Goal: Entertainment & Leisure: Consume media (video, audio)

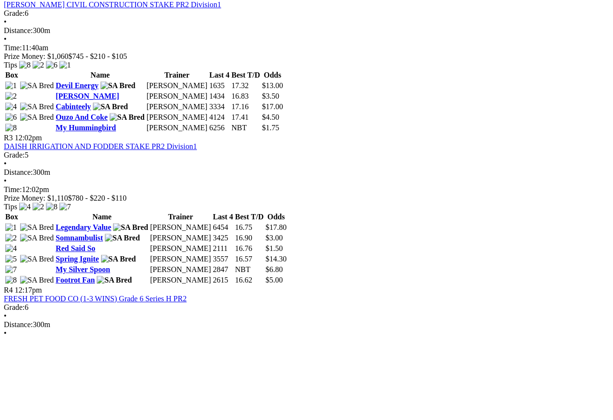
scroll to position [651, 0]
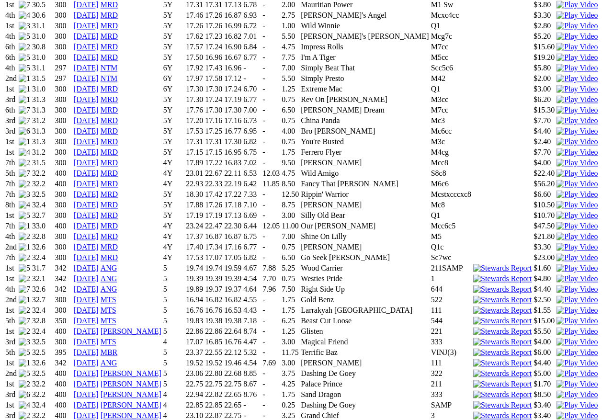
scroll to position [847, 0]
click at [546, 307] on img at bounding box center [577, 311] width 41 height 9
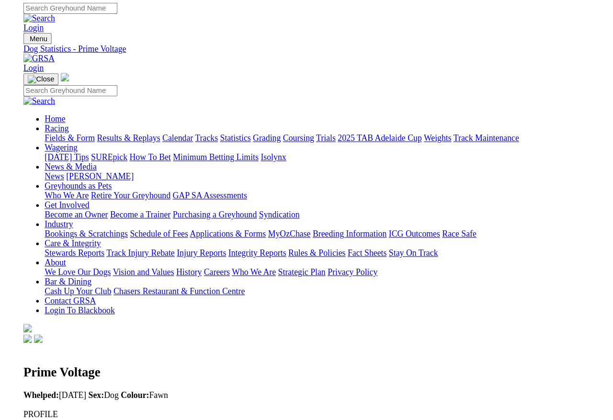
scroll to position [614, 0]
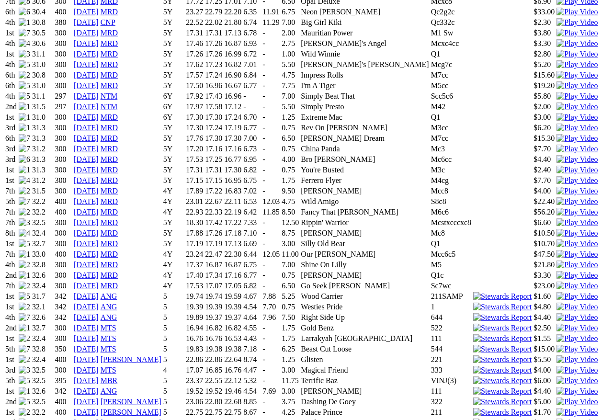
scroll to position [828, 0]
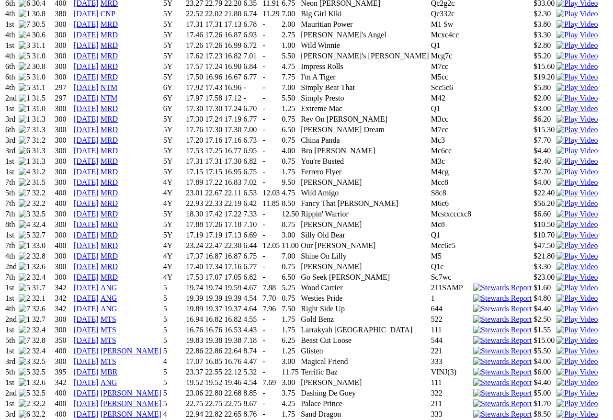
click at [546, 357] on img at bounding box center [577, 361] width 41 height 9
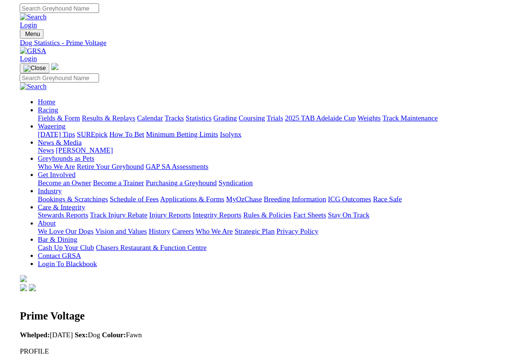
scroll to position [840, 0]
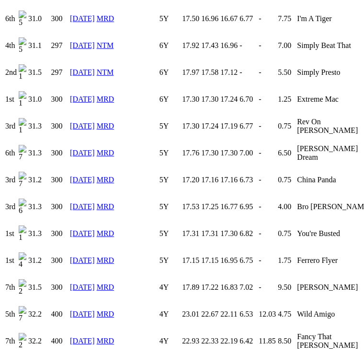
scroll to position [1196, 0]
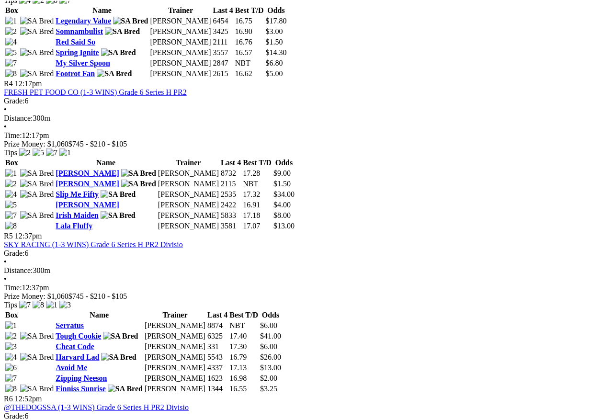
scroll to position [771, 0]
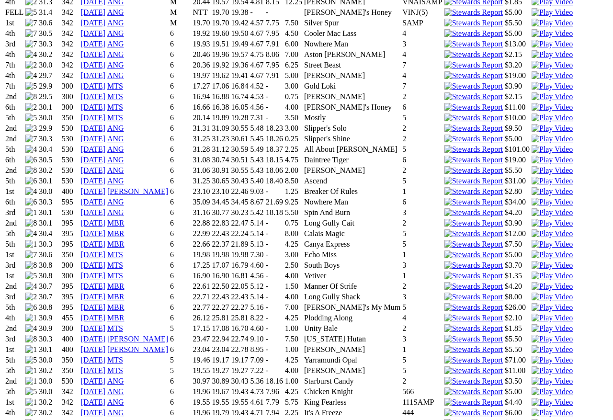
scroll to position [724, 0]
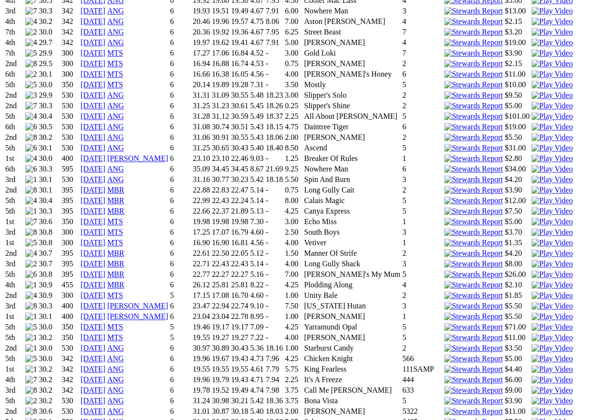
scroll to position [757, 0]
click at [532, 334] on img at bounding box center [552, 338] width 41 height 9
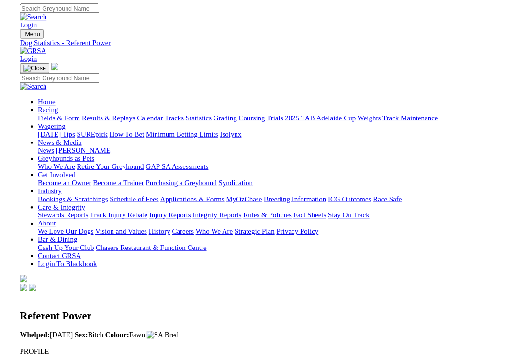
scroll to position [555, 0]
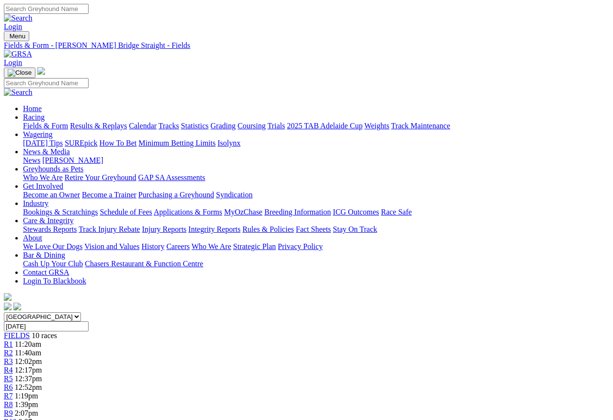
scroll to position [817, 0]
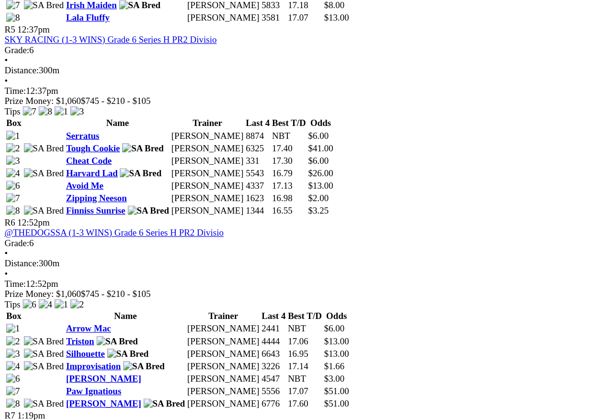
scroll to position [1069, 0]
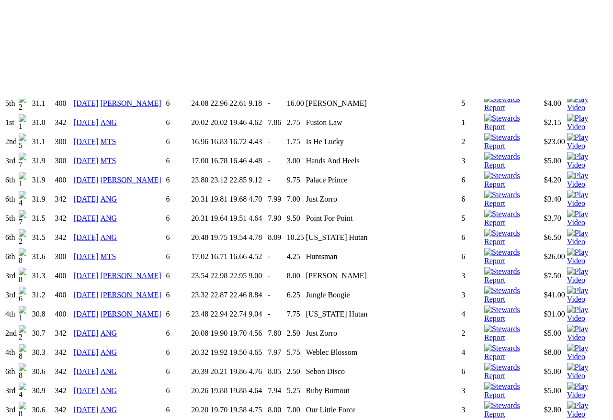
scroll to position [899, 0]
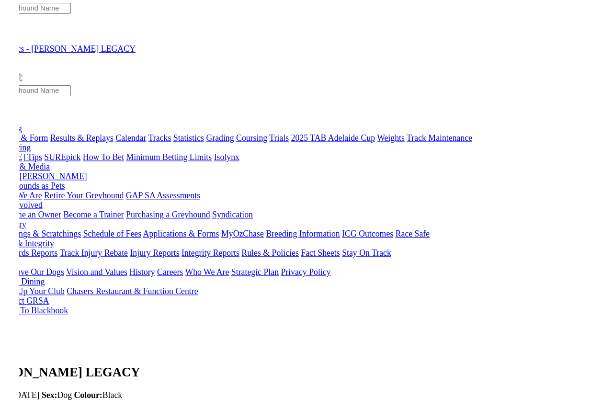
scroll to position [556, 0]
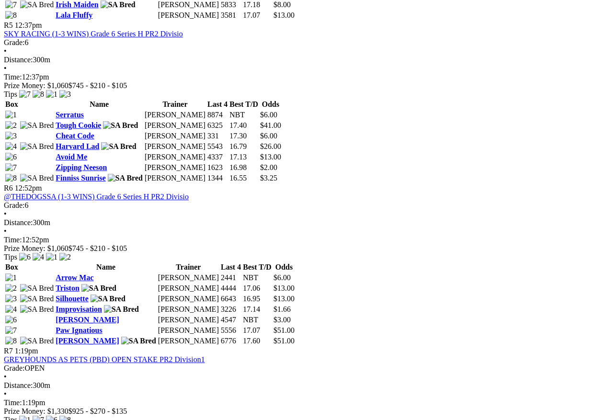
scroll to position [1061, 0]
